Goal: Information Seeking & Learning: Learn about a topic

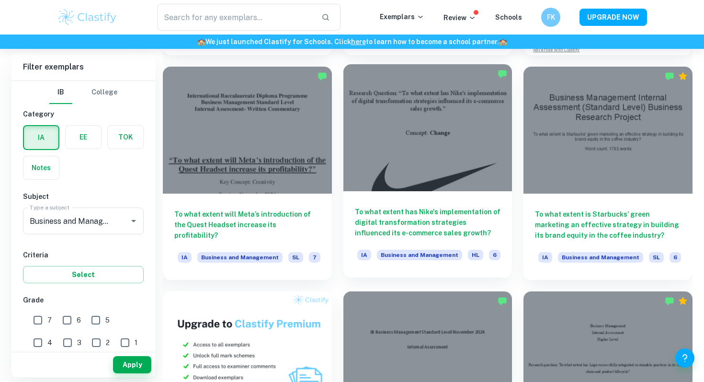
scroll to position [469, 0]
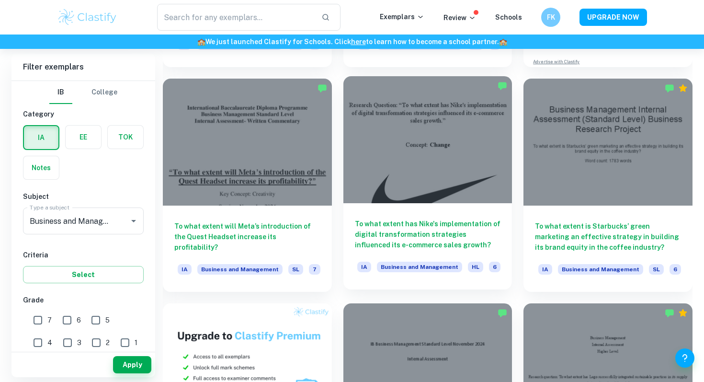
click at [379, 130] on div at bounding box center [428, 139] width 169 height 126
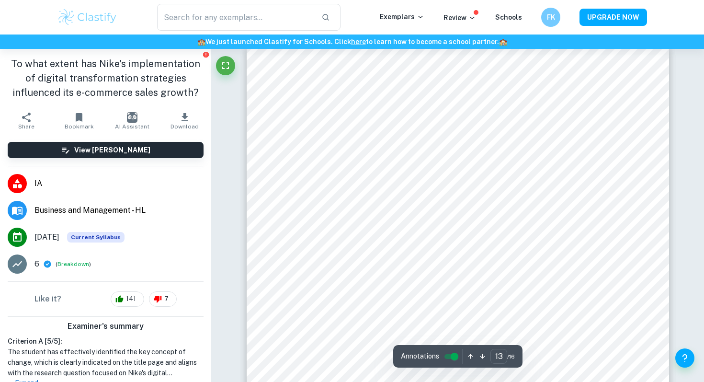
scroll to position [6841, 0]
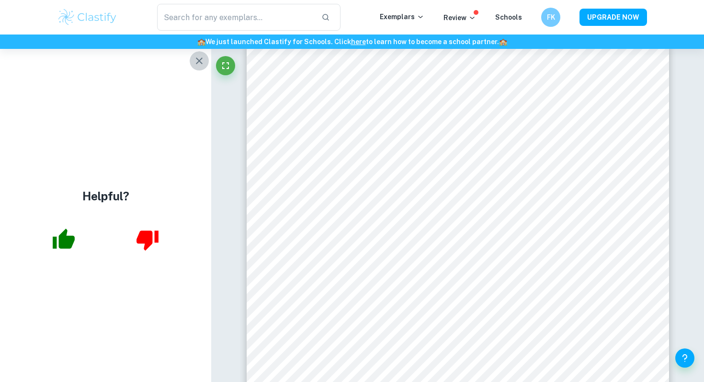
click at [197, 57] on icon "button" at bounding box center [199, 60] width 11 height 11
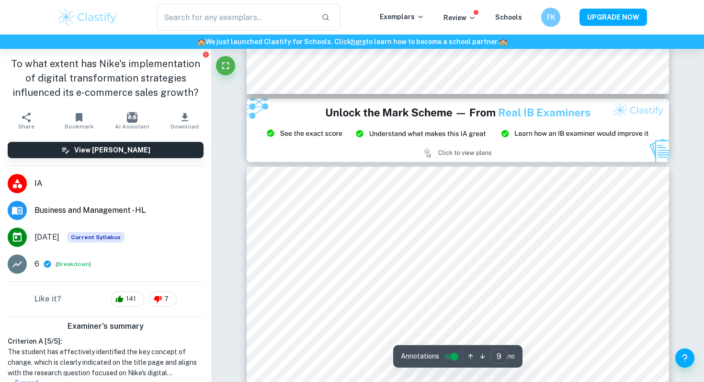
type input "8"
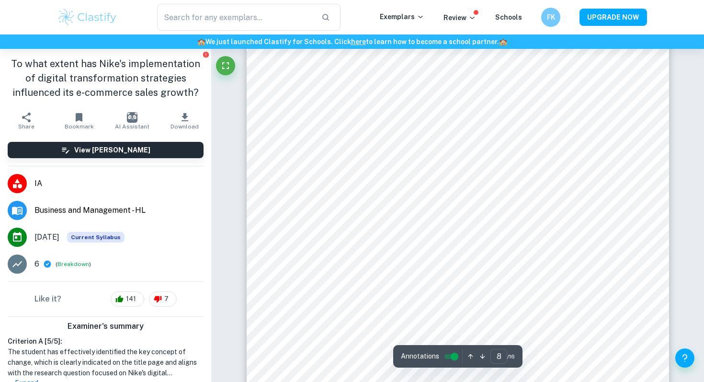
scroll to position [4099, 0]
